Goal: Task Accomplishment & Management: Complete application form

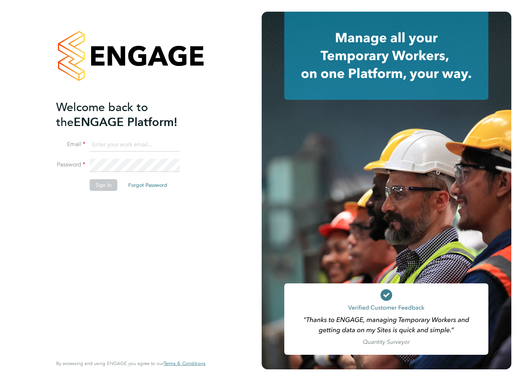
type input "dene.blades4@justice.gov.uk"
click at [111, 185] on button "Sign In" at bounding box center [104, 185] width 28 height 12
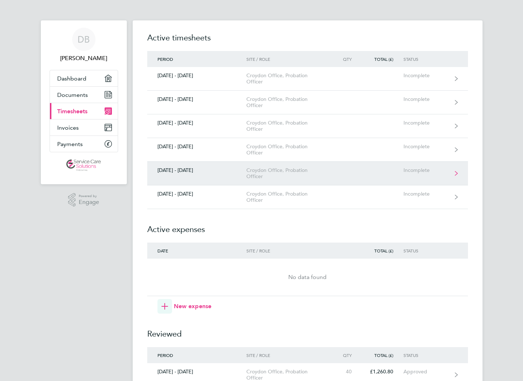
click at [183, 170] on div "[DATE] - [DATE]" at bounding box center [196, 170] width 99 height 6
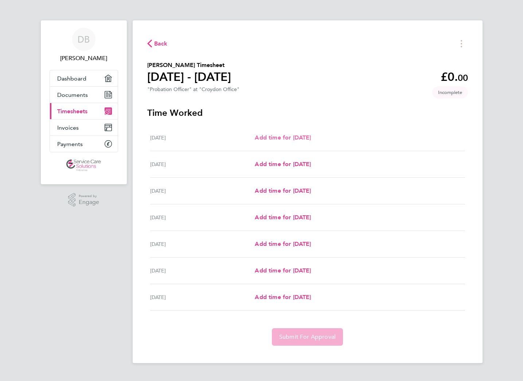
click at [264, 135] on span "Add time for [DATE]" at bounding box center [283, 137] width 56 height 7
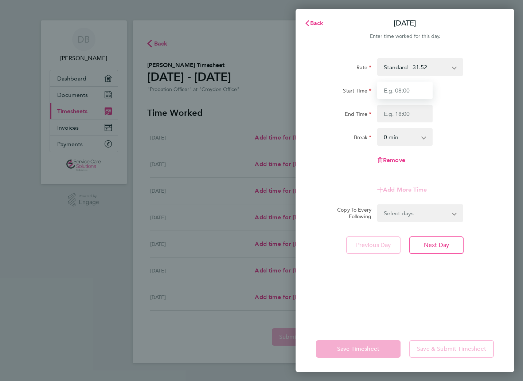
click at [410, 90] on input "Start Time" at bounding box center [404, 90] width 55 height 17
type input "08:00"
click at [420, 117] on input "End Time" at bounding box center [404, 113] width 55 height 17
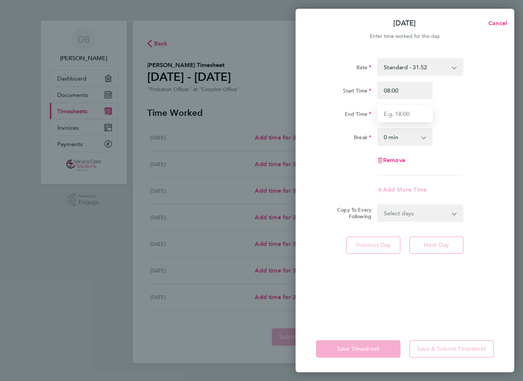
type input "18:00"
click at [450, 298] on div "Rate Standard - 31.52 Start Time 08:00 End Time 18:00 Break 0 min 15 min 30 min…" at bounding box center [404, 188] width 219 height 276
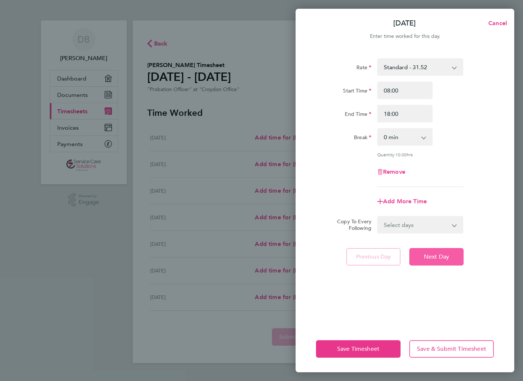
click at [432, 257] on span "Next Day" at bounding box center [436, 256] width 25 height 7
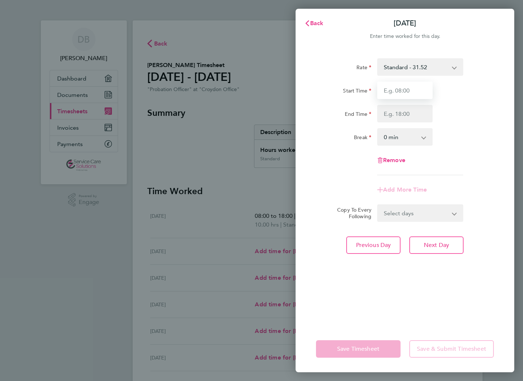
click at [401, 87] on input "Start Time" at bounding box center [404, 90] width 55 height 17
type input "08:00"
type input "18:00"
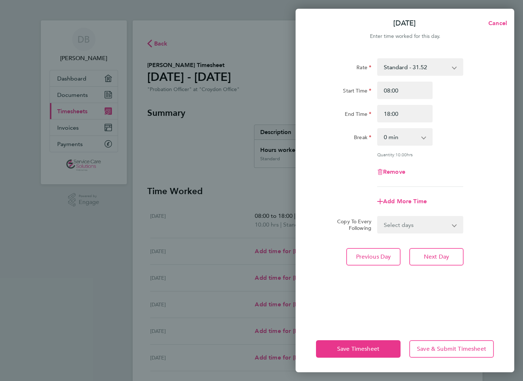
click at [447, 265] on div "Rate Standard - 31.52 Start Time 08:00 End Time 18:00 Break 0 min 15 min 30 min…" at bounding box center [404, 188] width 219 height 276
click at [447, 262] on button "Next Day" at bounding box center [436, 256] width 54 height 17
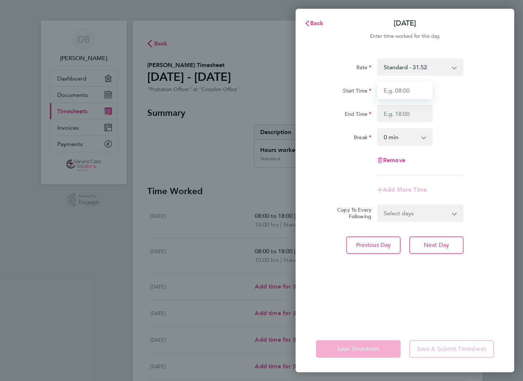
click at [407, 85] on input "Start Time" at bounding box center [404, 90] width 55 height 17
click at [406, 85] on input "Start Time" at bounding box center [404, 90] width 55 height 17
type input "08:00"
type input "18:00"
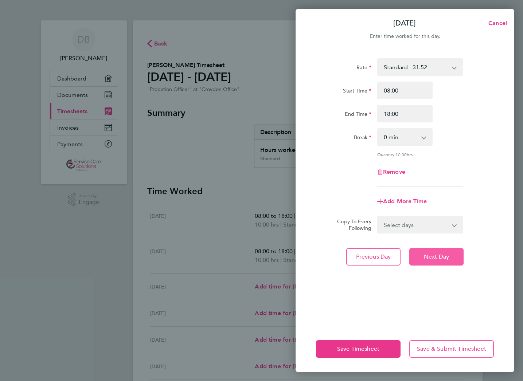
click at [424, 257] on span "Next Day" at bounding box center [436, 256] width 25 height 7
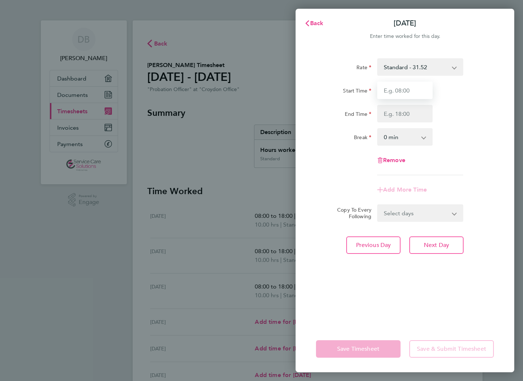
click at [421, 88] on input "Start Time" at bounding box center [404, 90] width 55 height 17
type input "08:00"
type input "18:00"
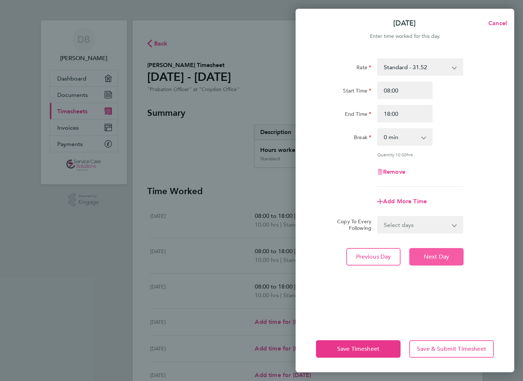
click at [438, 258] on span "Next Day" at bounding box center [436, 256] width 25 height 7
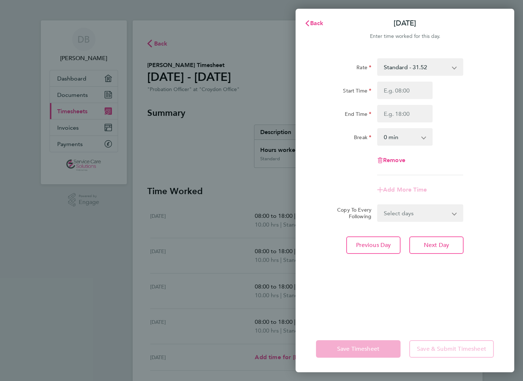
click at [453, 301] on div "Rate Standard - 31.52 Start Time End Time Break 0 min 15 min 30 min 45 min 60 m…" at bounding box center [404, 188] width 219 height 276
click at [374, 267] on div "Rate Standard - 31.52 Start Time End Time Break 0 min 15 min 30 min 45 min 60 m…" at bounding box center [404, 188] width 219 height 276
click at [312, 23] on span "Back" at bounding box center [316, 23] width 13 height 7
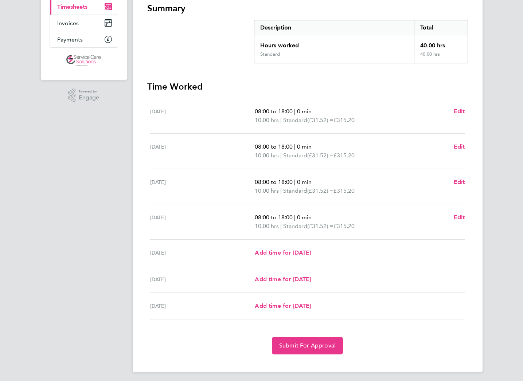
scroll to position [107, 0]
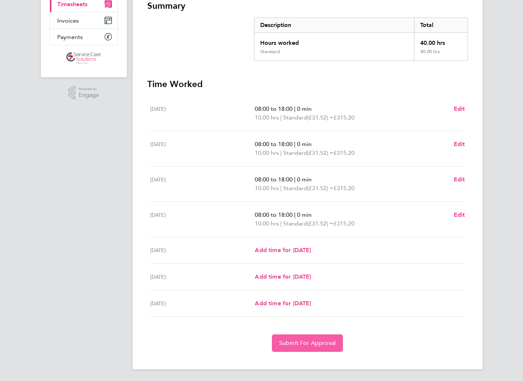
click at [322, 345] on span "Submit For Approval" at bounding box center [307, 343] width 56 height 7
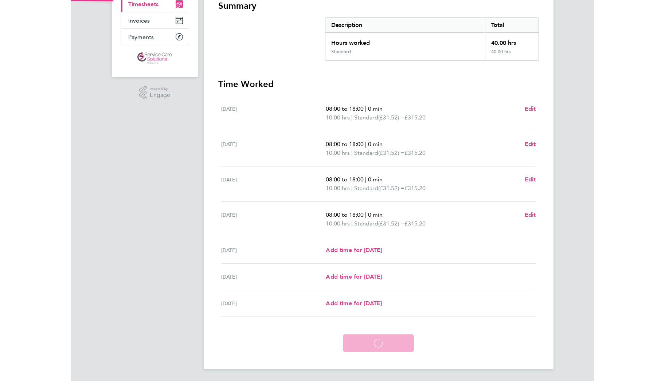
scroll to position [72, 0]
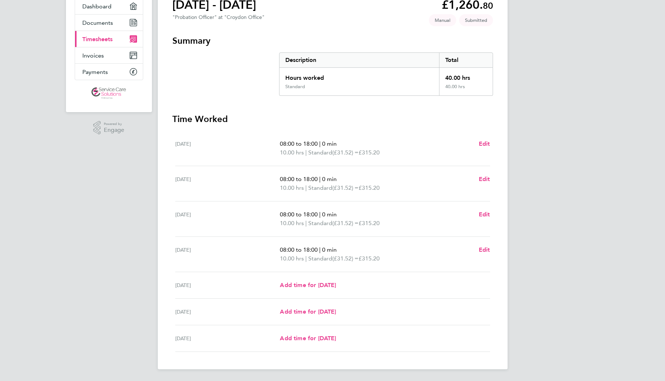
click at [522, 286] on div "DB [PERSON_NAME] Applications: Dashboard Documents Current page: Timesheets Inv…" at bounding box center [332, 154] width 665 height 453
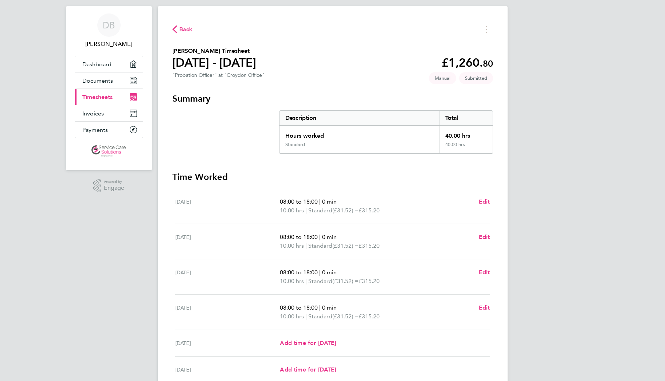
scroll to position [0, 0]
